Goal: Information Seeking & Learning: Find specific fact

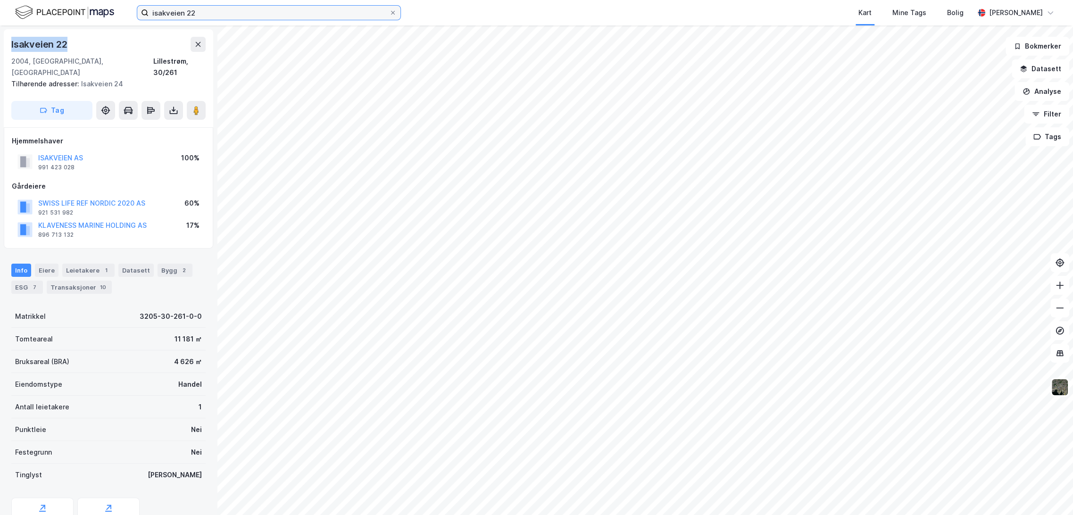
click at [176, 12] on input "isakveien 22" at bounding box center [269, 13] width 241 height 14
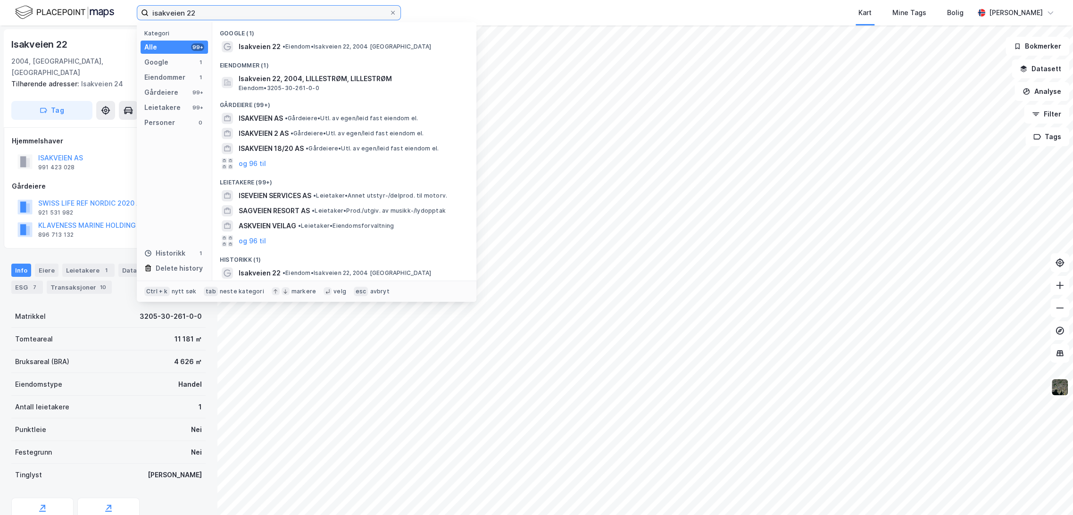
click at [176, 12] on input "isakveien 22" at bounding box center [269, 13] width 241 height 14
paste input "81 / 270"
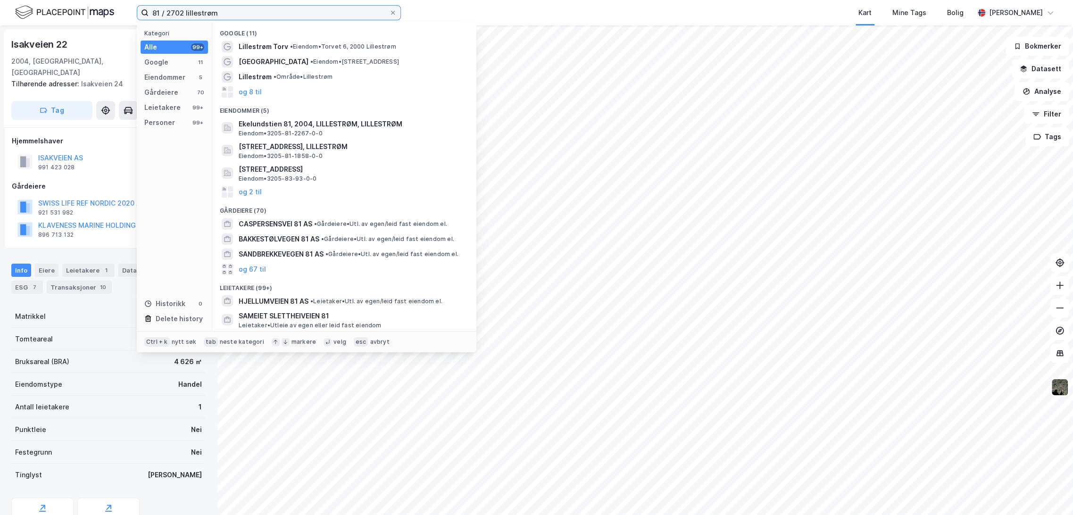
click at [167, 11] on input "81 / 2702 lillestrøm" at bounding box center [269, 13] width 241 height 14
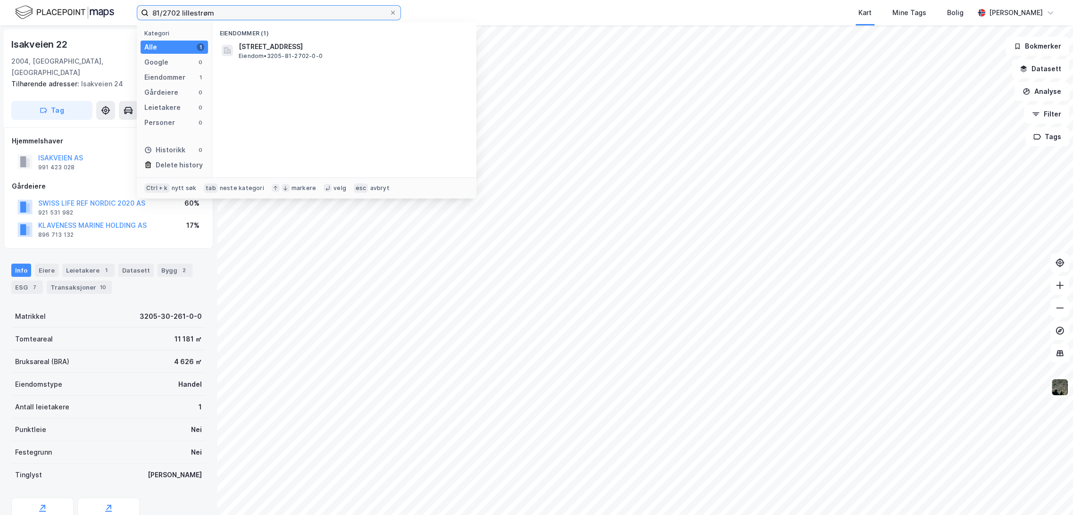
click at [257, 14] on input "81/2702 lillestrøm" at bounding box center [269, 13] width 241 height 14
type input "81/2702 lillestrøm"
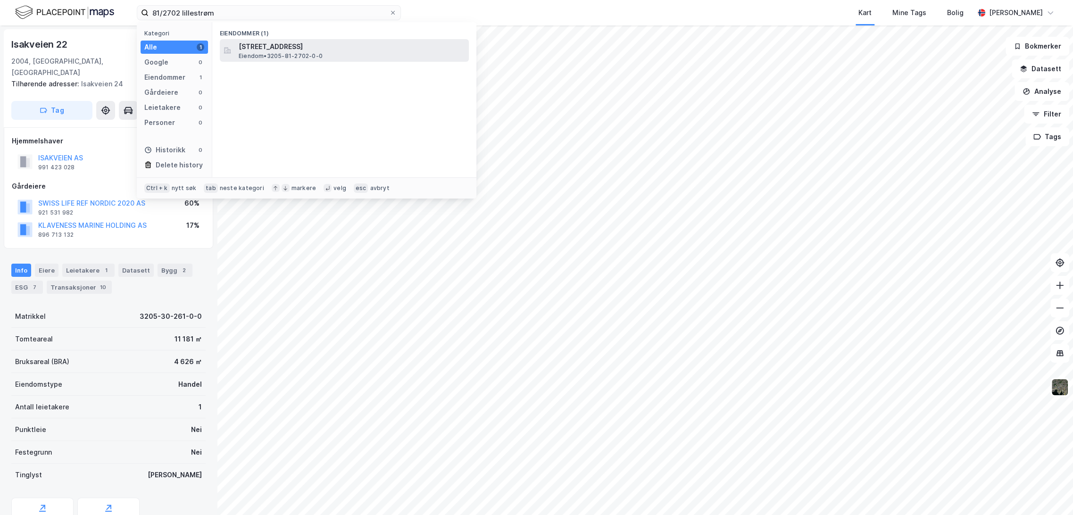
click at [310, 52] on span "Eiendom • 3205-81-2702-0-0" at bounding box center [281, 56] width 84 height 8
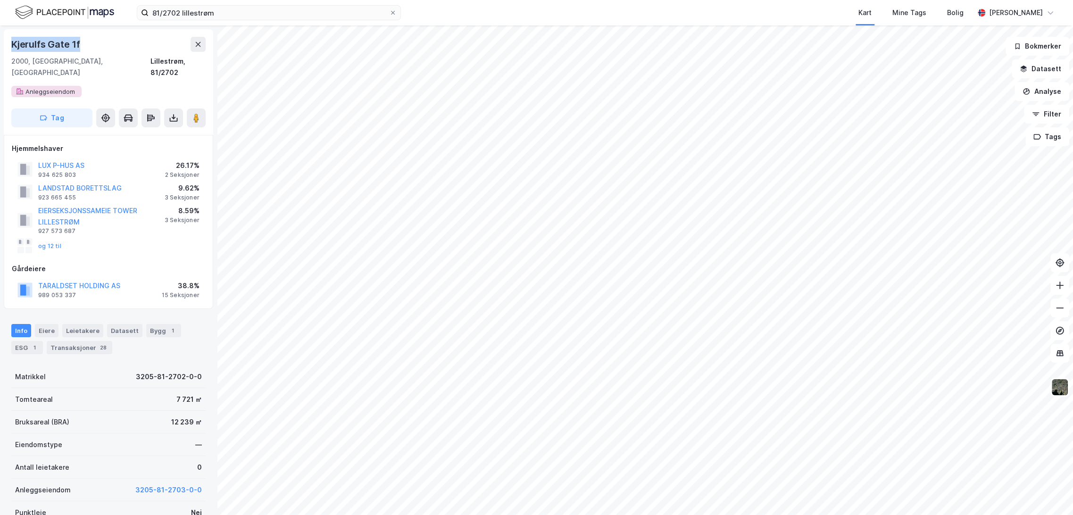
drag, startPoint x: 13, startPoint y: 43, endPoint x: 89, endPoint y: 41, distance: 76.5
click at [89, 41] on div "Kjerulfs Gate 1f" at bounding box center [108, 44] width 194 height 15
copy div "Kjerulfs Gate 1f"
